Goal: Task Accomplishment & Management: Manage account settings

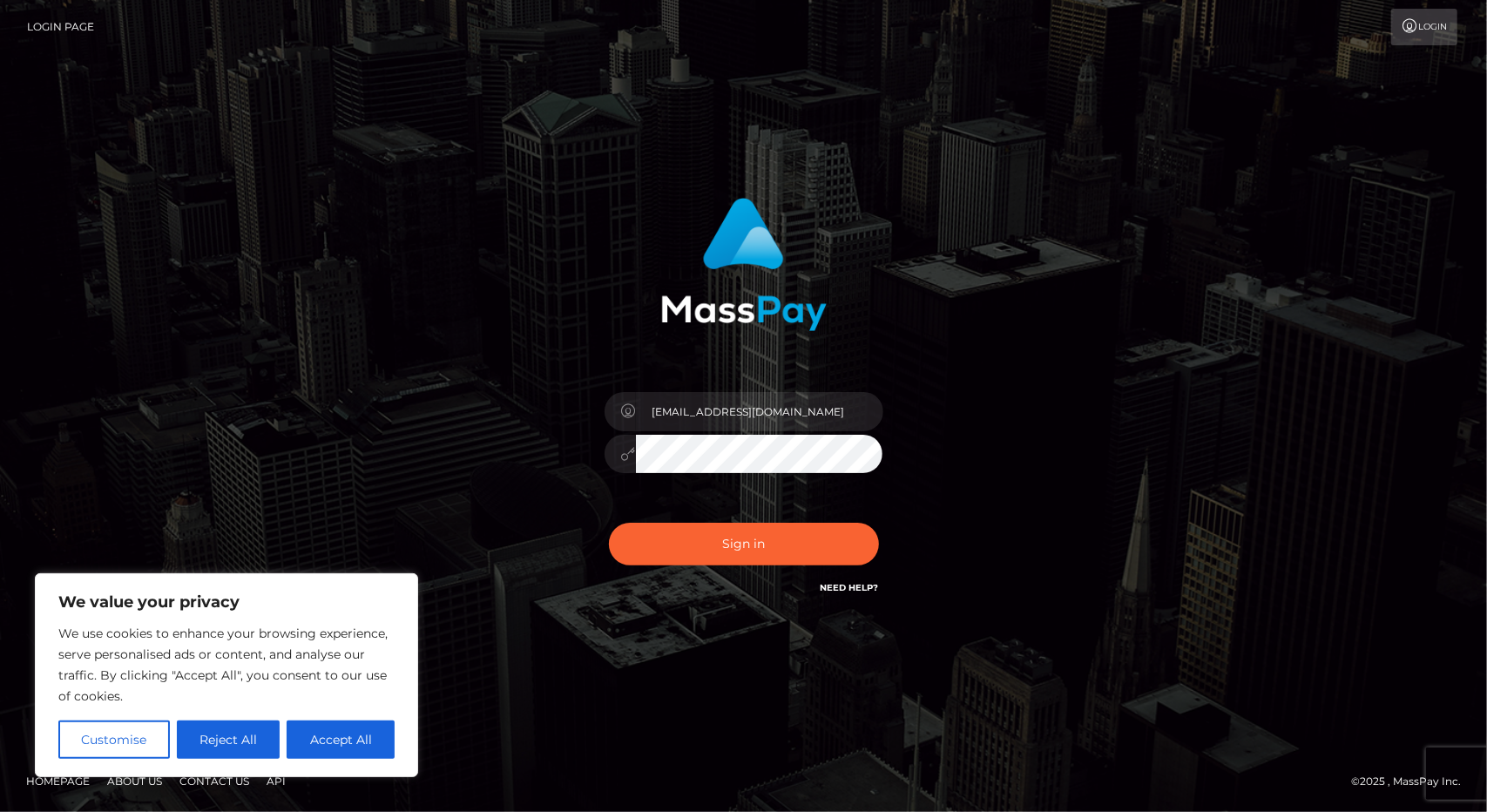
type input "[EMAIL_ADDRESS][DOMAIN_NAME]"
click at [739, 544] on button "Sign in" at bounding box center [744, 543] width 270 height 42
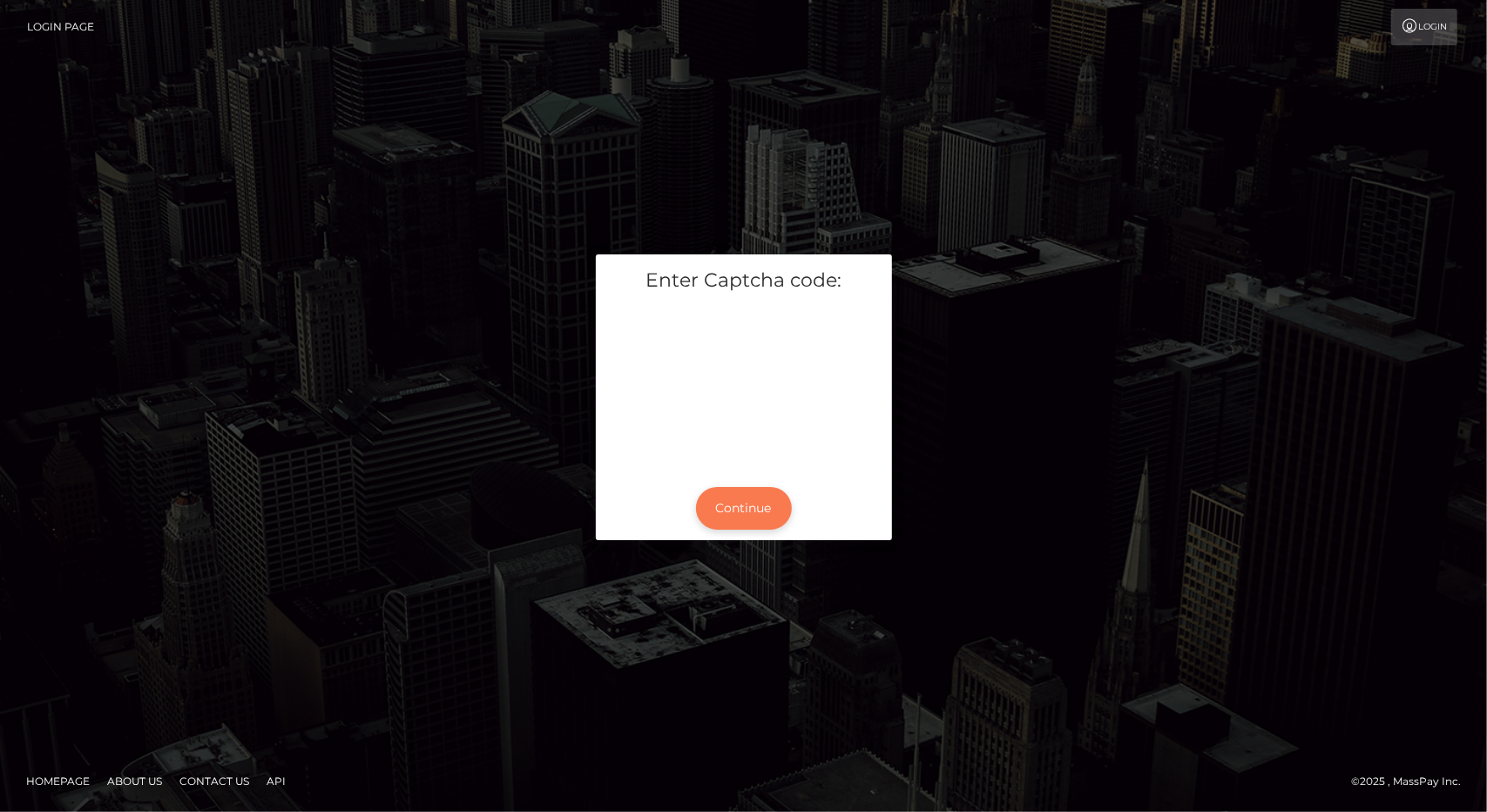
click at [749, 518] on button "Continue" at bounding box center [744, 507] width 96 height 42
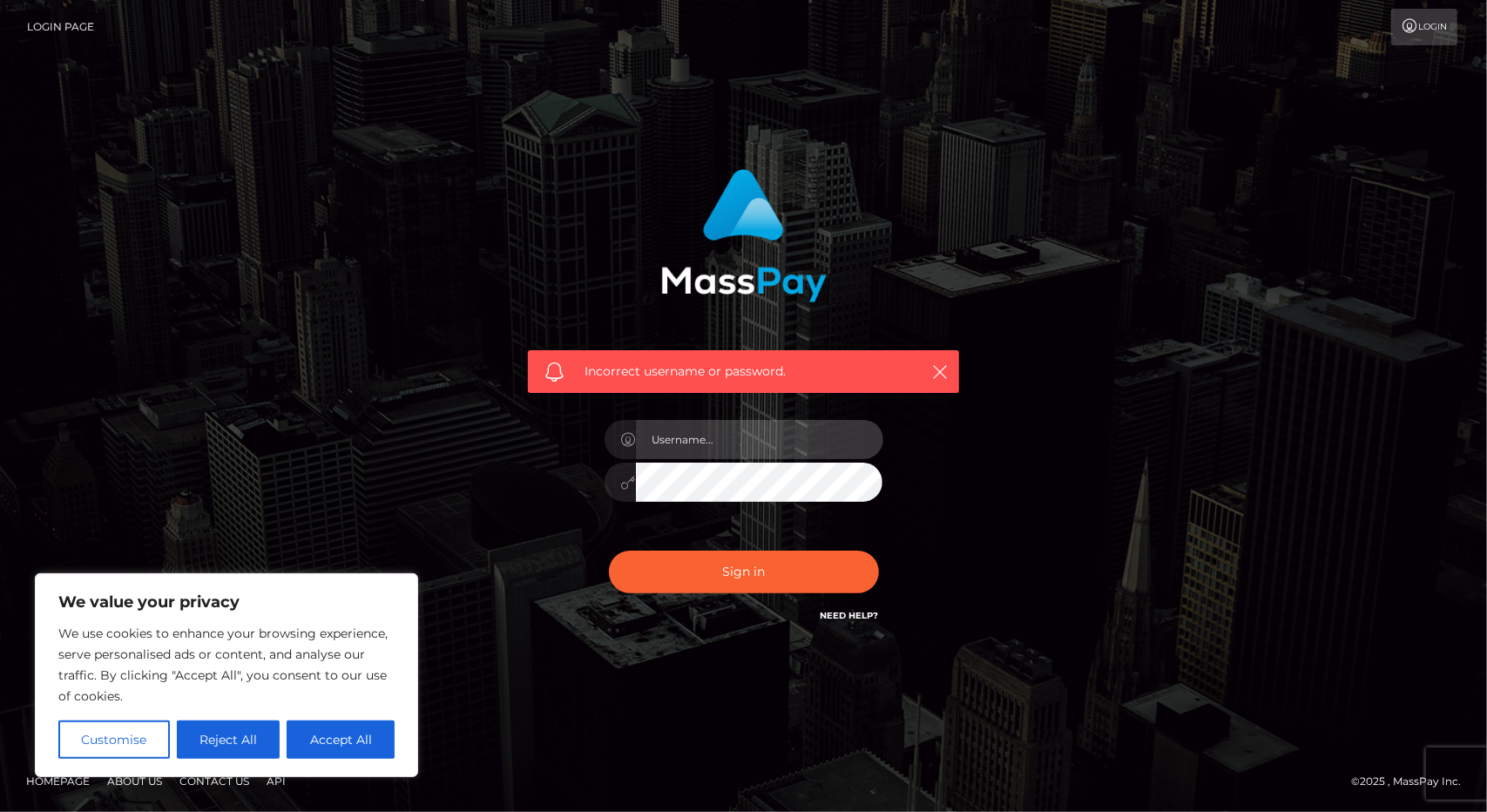
click at [681, 446] on input "text" at bounding box center [760, 439] width 248 height 39
type input "[EMAIL_ADDRESS][DOMAIN_NAME]"
click at [857, 613] on link "Need Help?" at bounding box center [849, 615] width 59 height 12
click at [674, 648] on form "Incorrect username or password. agirlnow@gmail.com" at bounding box center [744, 406] width 458 height 501
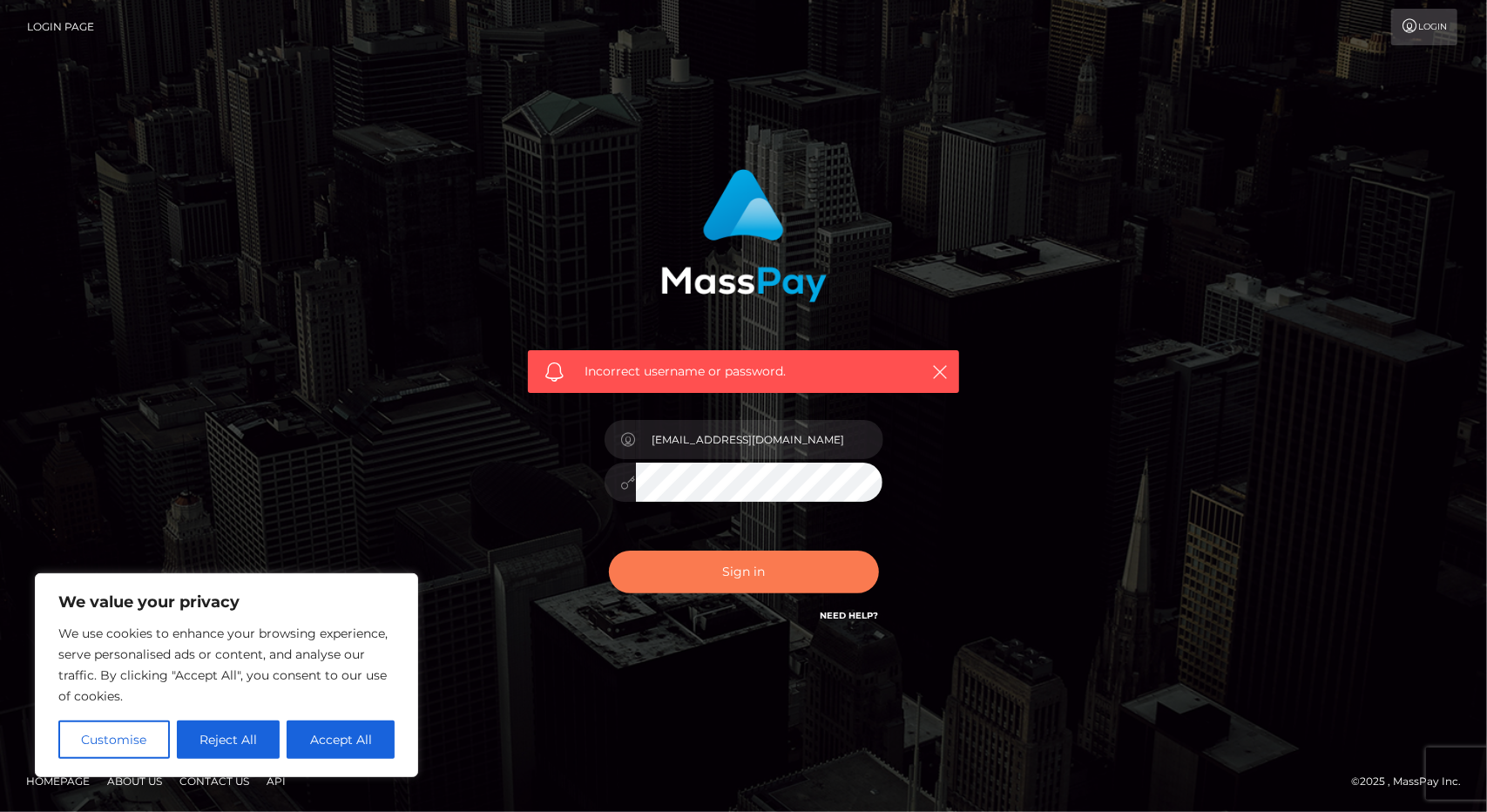
click at [744, 570] on button "Sign in" at bounding box center [744, 571] width 270 height 42
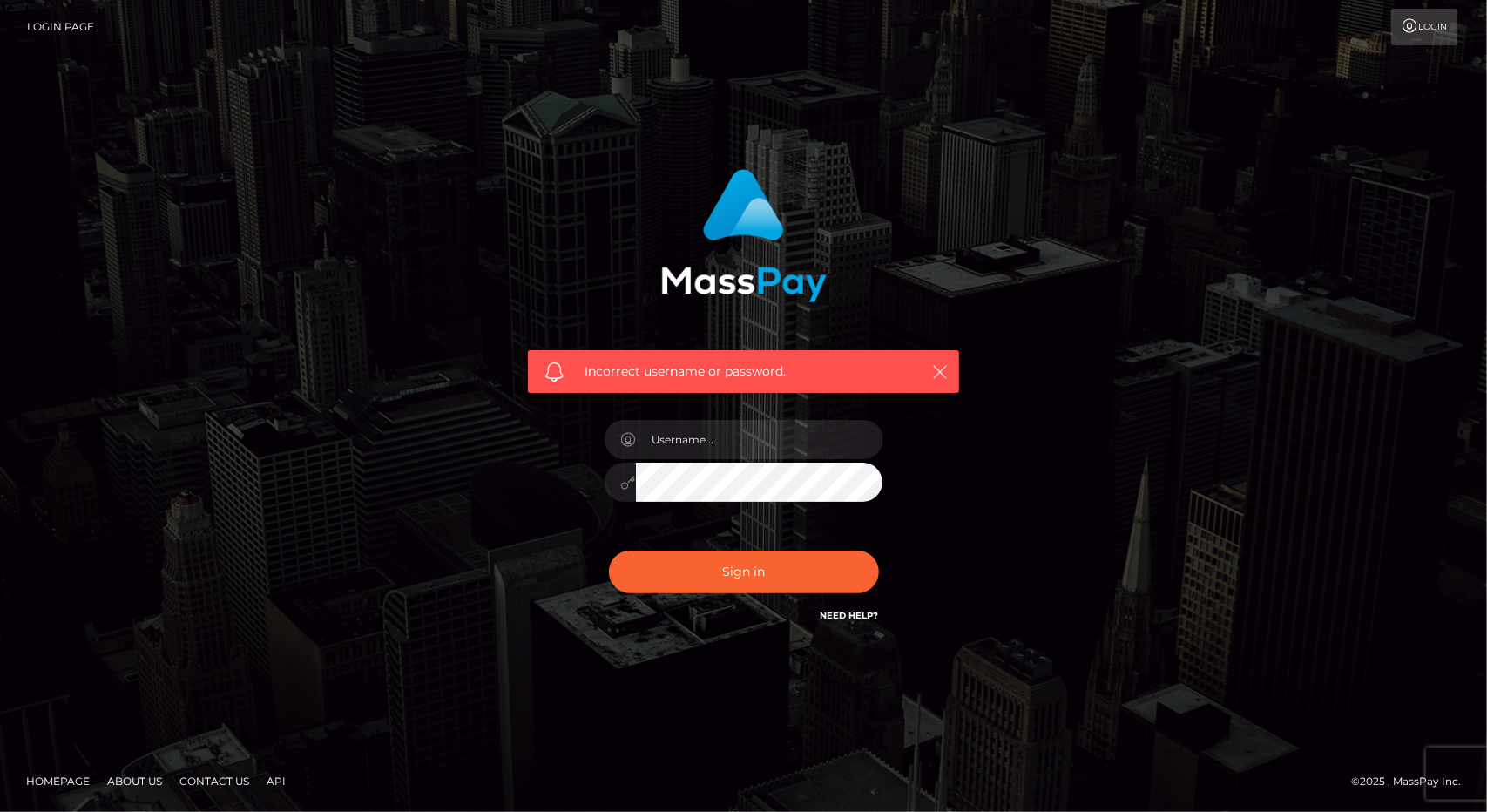
click at [943, 374] on icon "button" at bounding box center [940, 372] width 17 height 17
click at [696, 447] on input "text" at bounding box center [760, 439] width 248 height 39
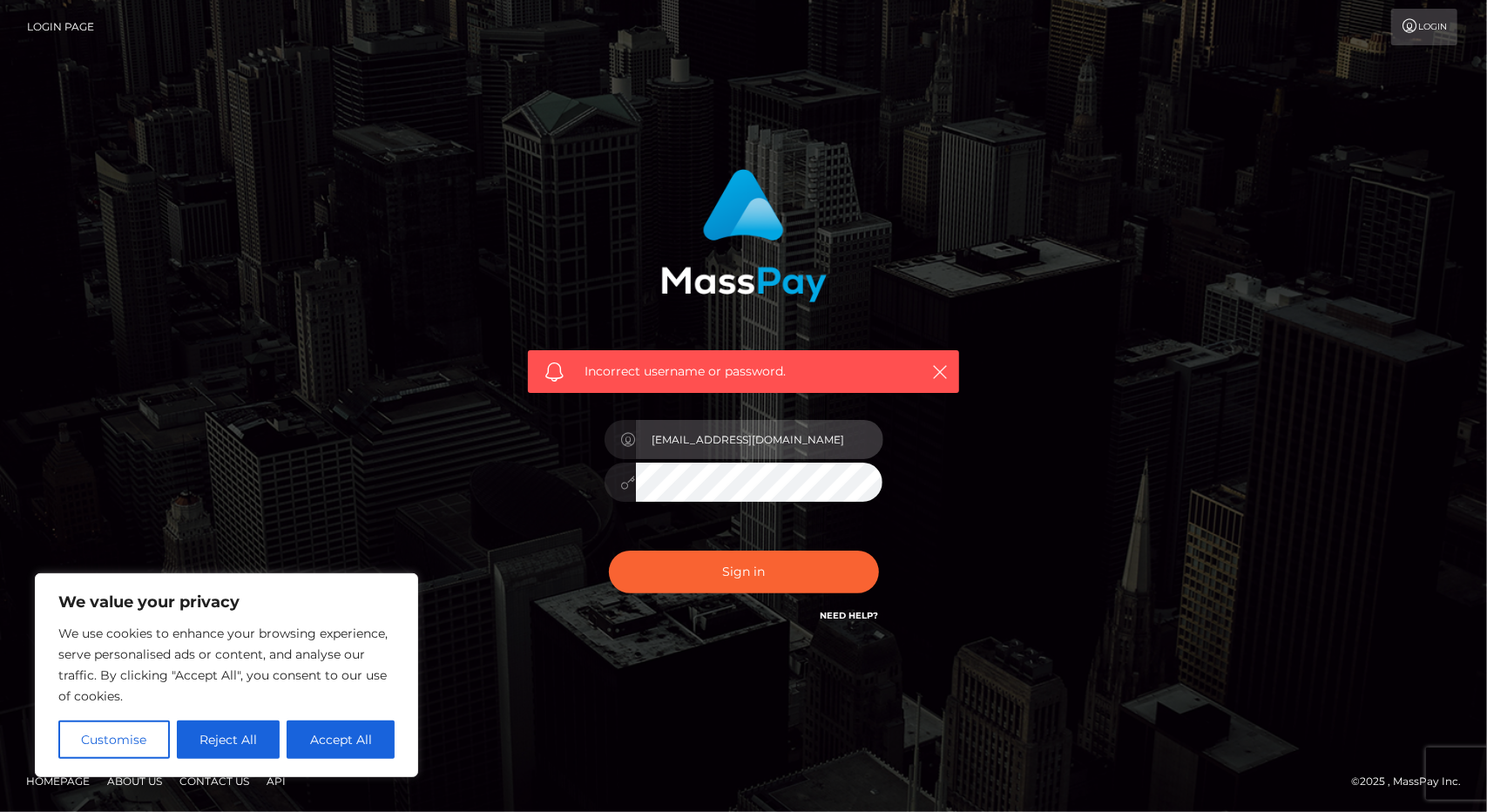
type input "agirlnow@gmail.com"
click at [609, 551] on button "Sign in" at bounding box center [744, 571] width 270 height 42
click at [1427, 35] on link "Login" at bounding box center [1424, 27] width 66 height 36
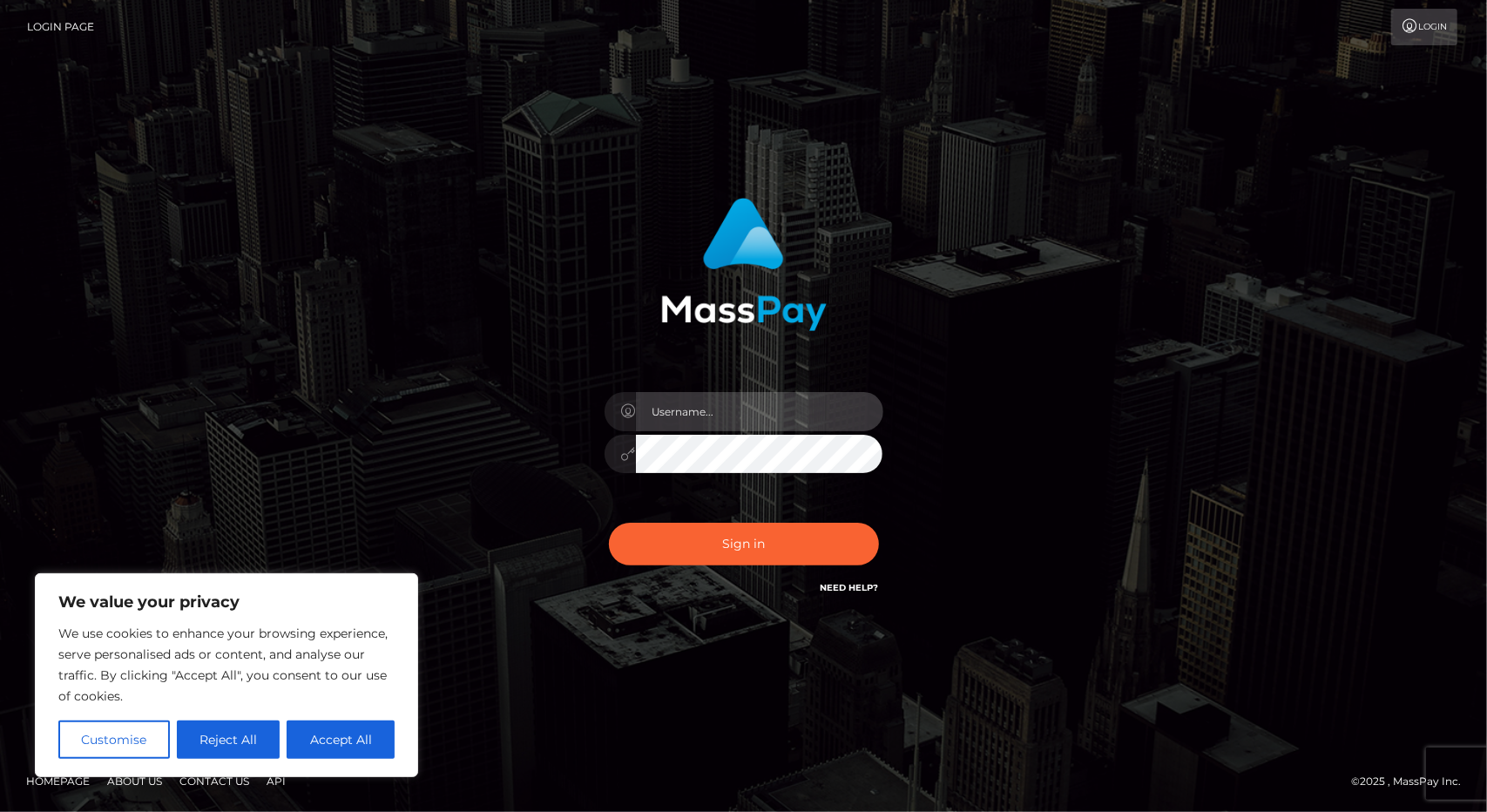
click at [703, 411] on input "text" at bounding box center [760, 411] width 248 height 39
click at [720, 404] on input "text" at bounding box center [760, 411] width 248 height 39
paste input "[EMAIL_ADDRESS][DOMAIN_NAME]"
type input "[EMAIL_ADDRESS][DOMAIN_NAME]"
click at [609, 523] on button "Sign in" at bounding box center [744, 543] width 270 height 42
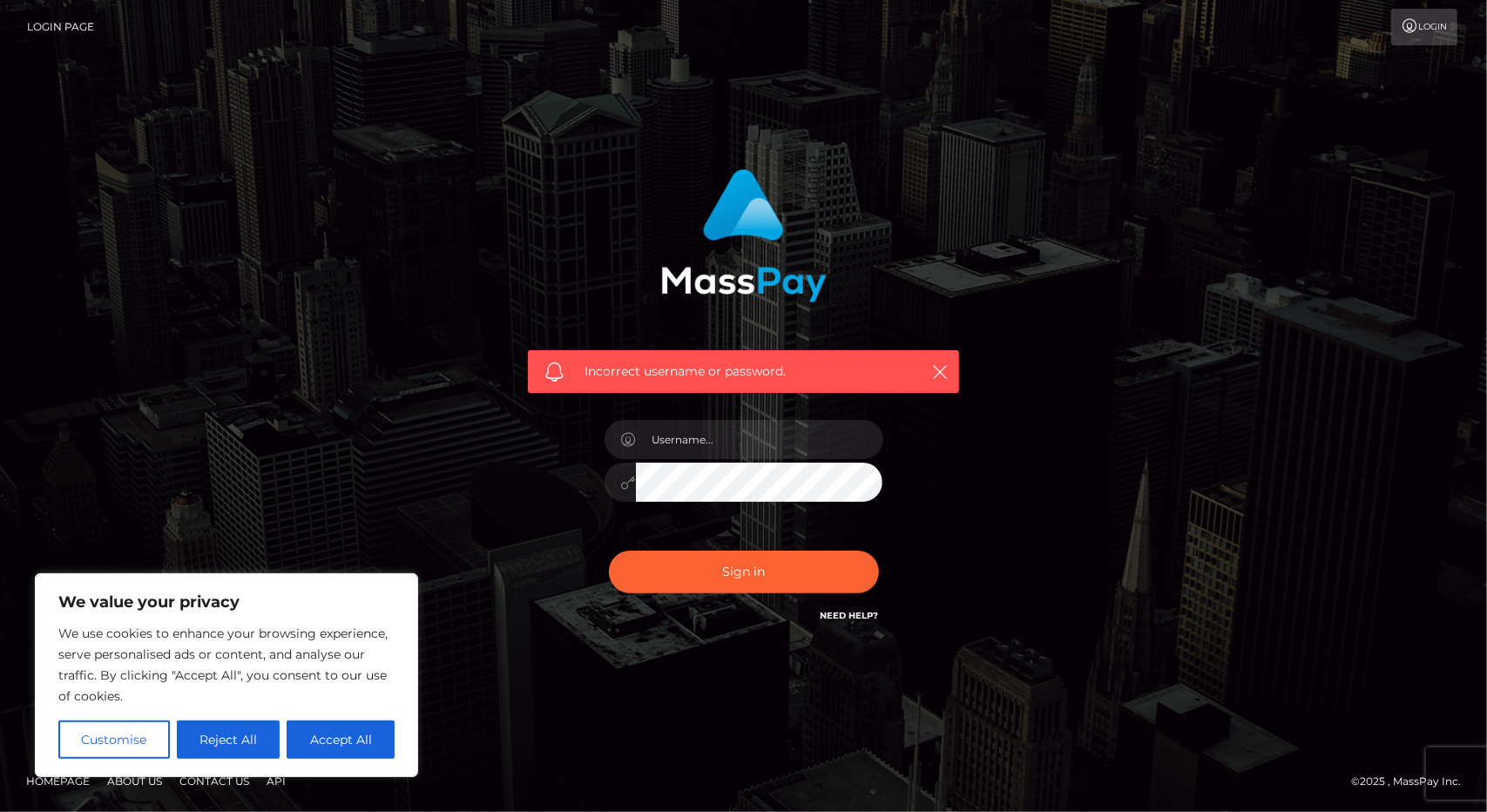
click at [851, 613] on link "Need Help?" at bounding box center [849, 615] width 59 height 12
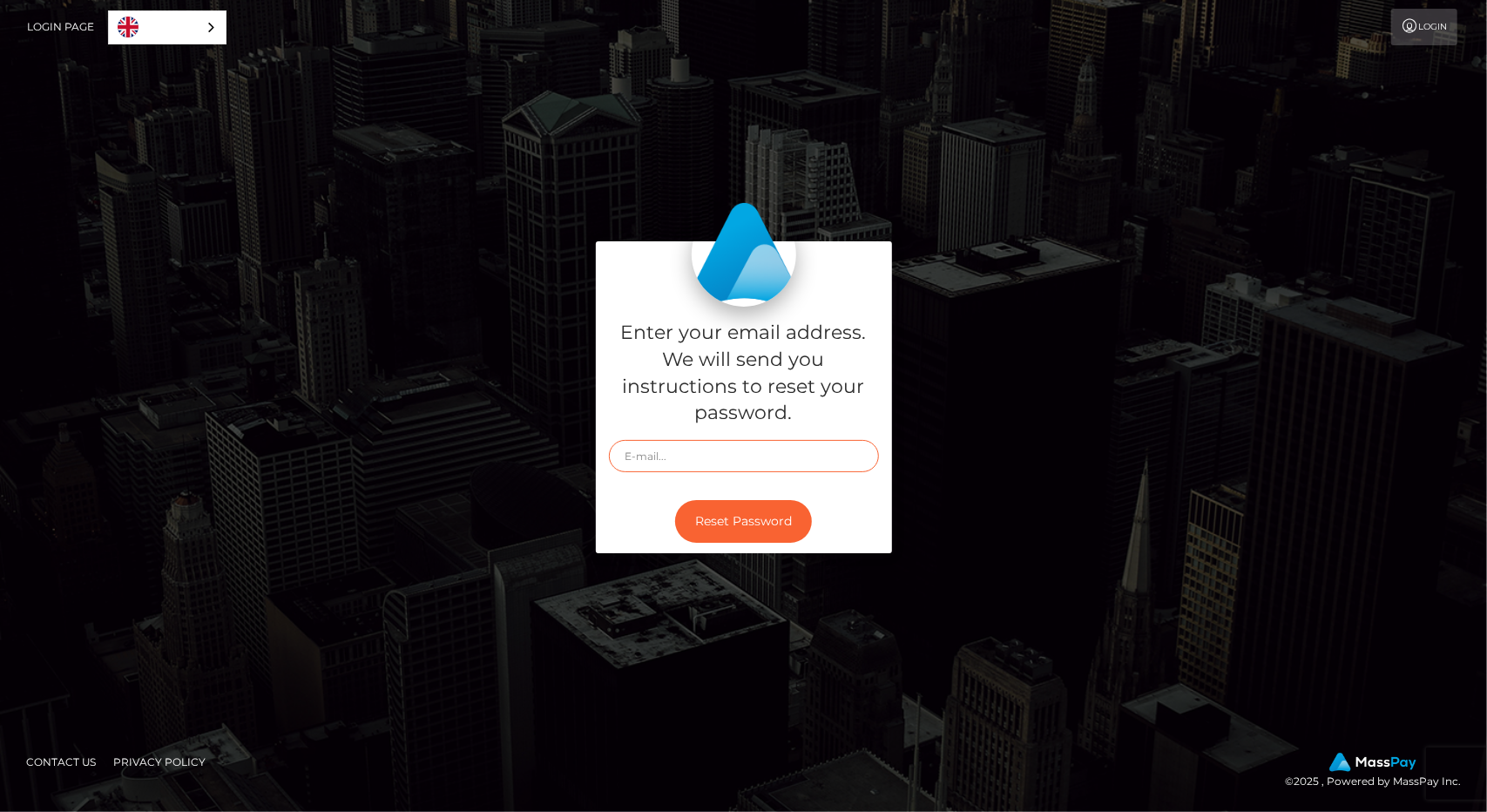
click at [650, 453] on input "text" at bounding box center [744, 456] width 270 height 33
type input "[EMAIL_ADDRESS][DOMAIN_NAME]"
click at [714, 519] on button "Reset Password" at bounding box center [743, 521] width 137 height 42
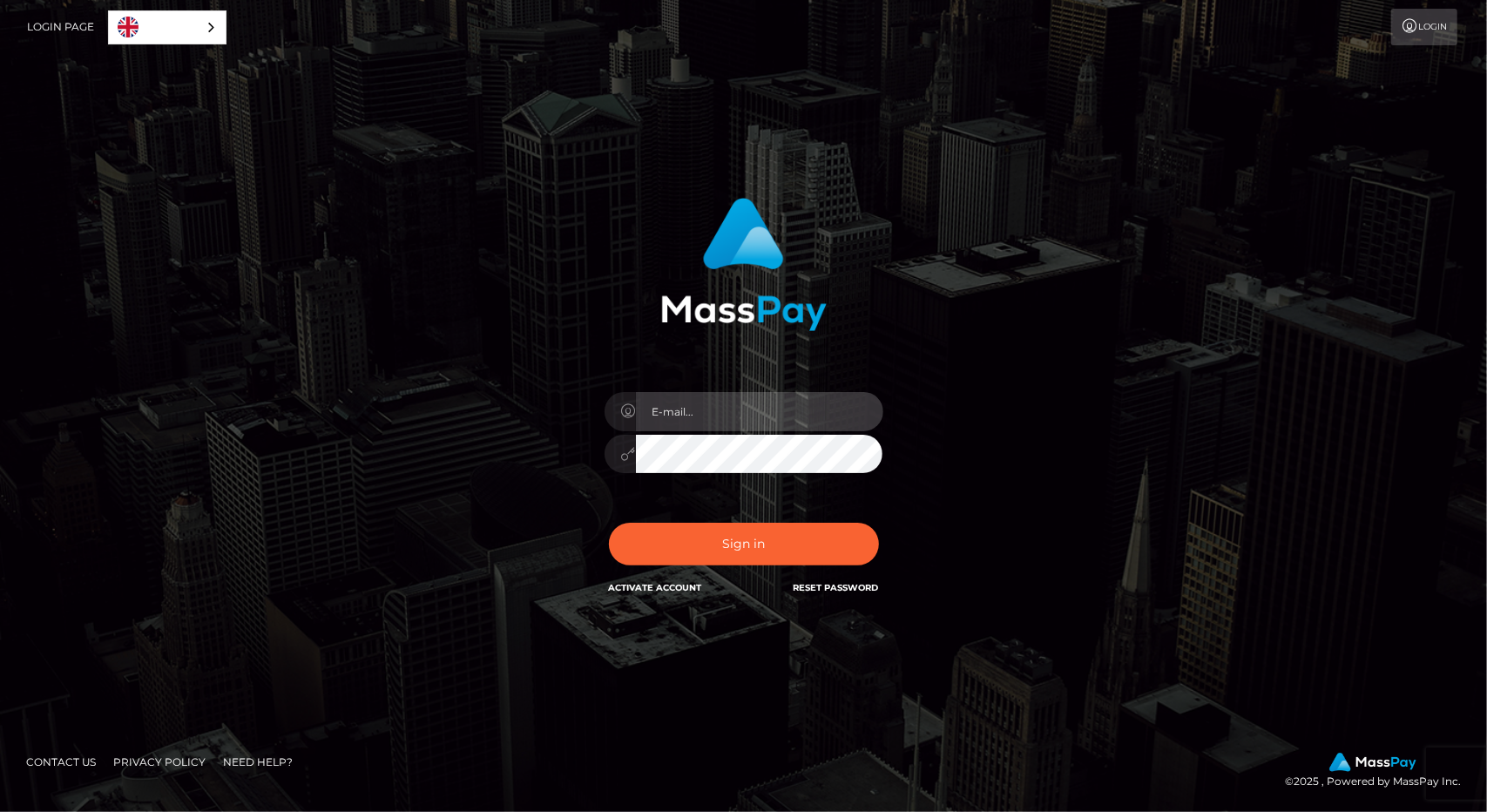
click at [688, 398] on input "email" at bounding box center [760, 411] width 248 height 39
type input "[EMAIL_ADDRESS][DOMAIN_NAME]"
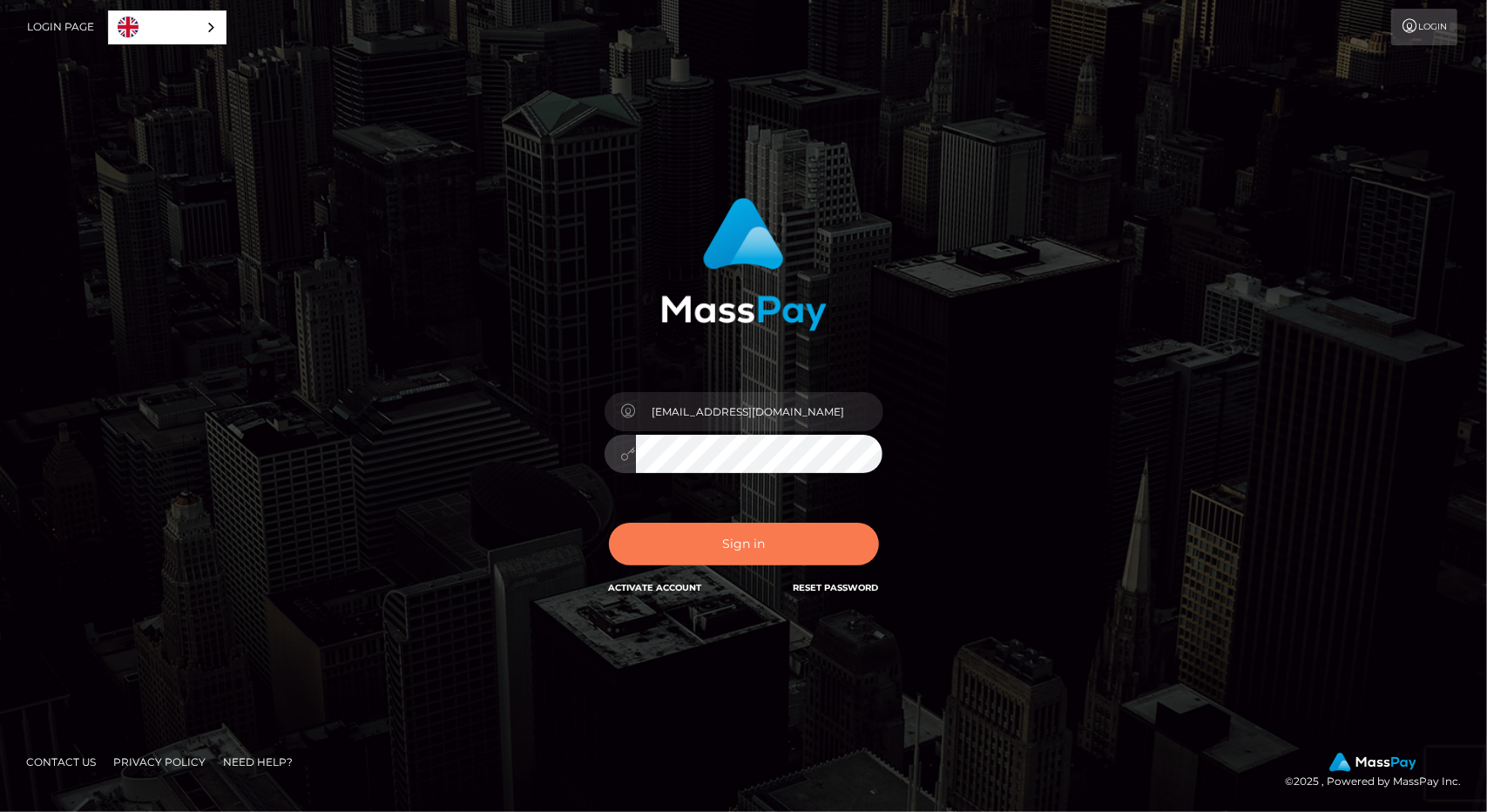
click at [769, 544] on button "Sign in" at bounding box center [744, 543] width 270 height 42
